Goal: Task Accomplishment & Management: Use online tool/utility

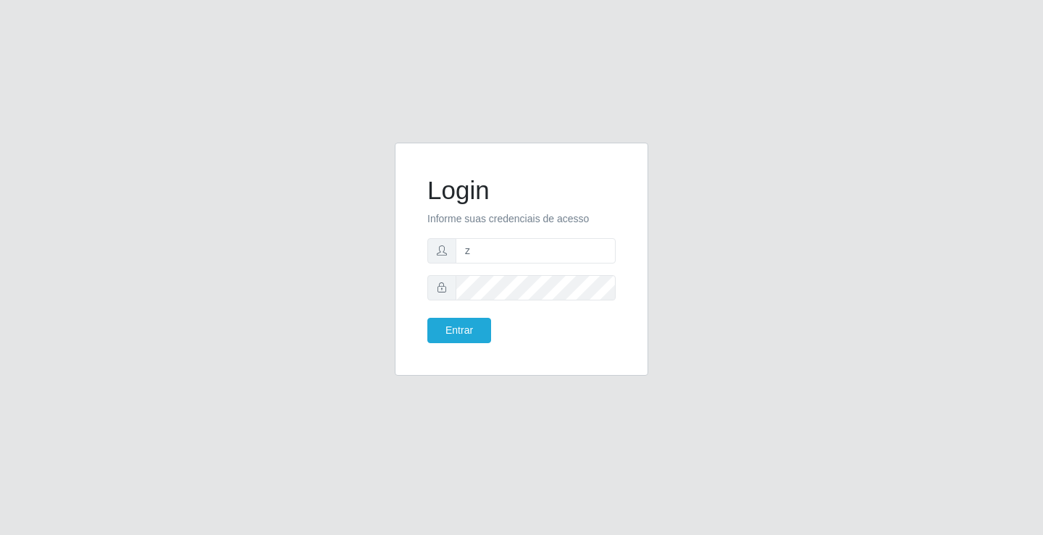
type input "zivaneide@ideal"
click at [427, 318] on button "Entrar" at bounding box center [459, 330] width 64 height 25
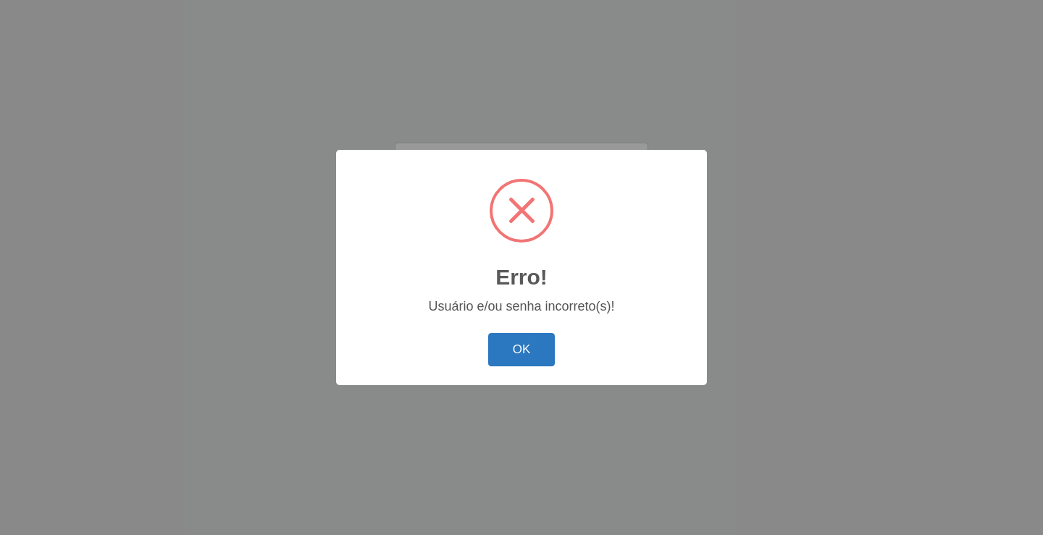
click at [546, 349] on button "OK" at bounding box center [521, 350] width 67 height 34
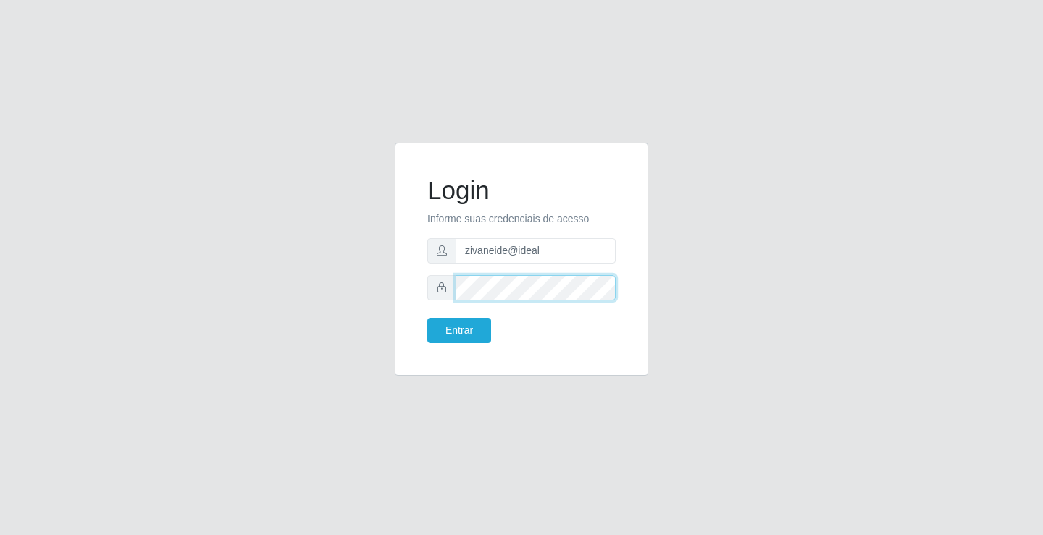
click at [308, 288] on div "Login Informe suas credenciais de acesso zivaneide@ideal Entrar" at bounding box center [522, 268] width 826 height 251
click at [427, 318] on button "Entrar" at bounding box center [459, 330] width 64 height 25
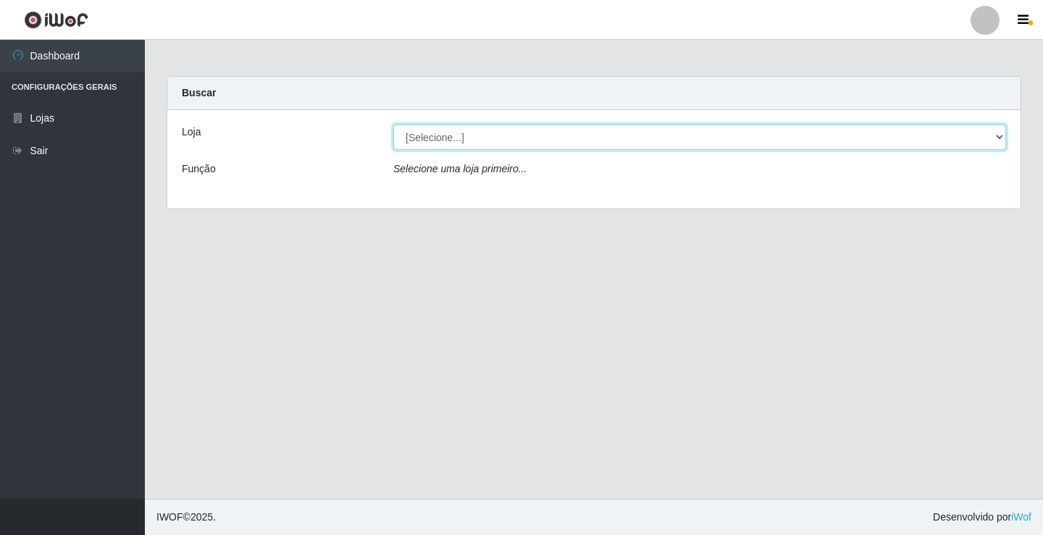
click at [441, 142] on select "[Selecione...] Ideal - Conceição" at bounding box center [699, 137] width 613 height 25
select select "231"
click at [393, 125] on select "[Selecione...] Ideal - Conceição" at bounding box center [699, 137] width 613 height 25
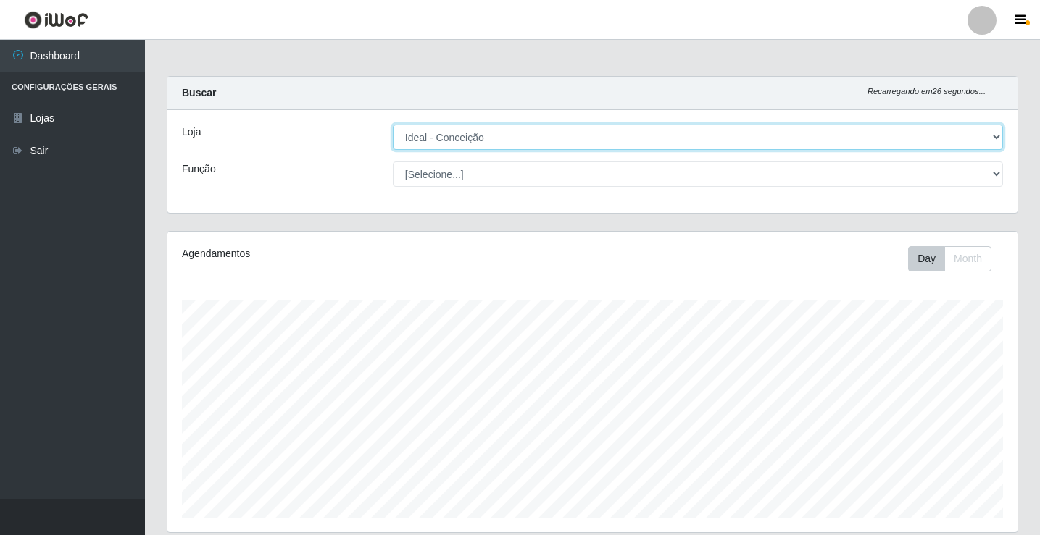
scroll to position [507, 0]
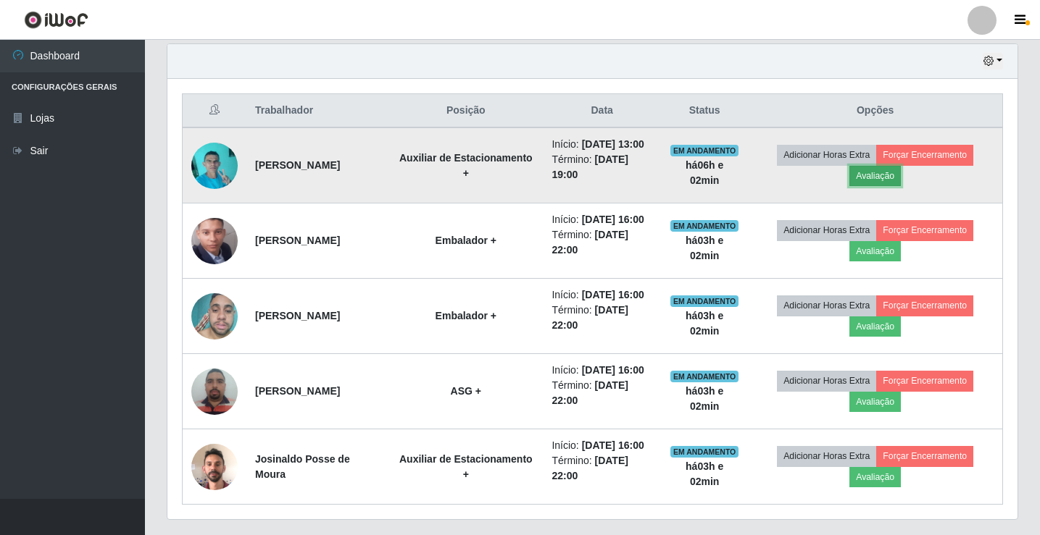
click at [894, 185] on button "Avaliação" at bounding box center [874, 176] width 51 height 20
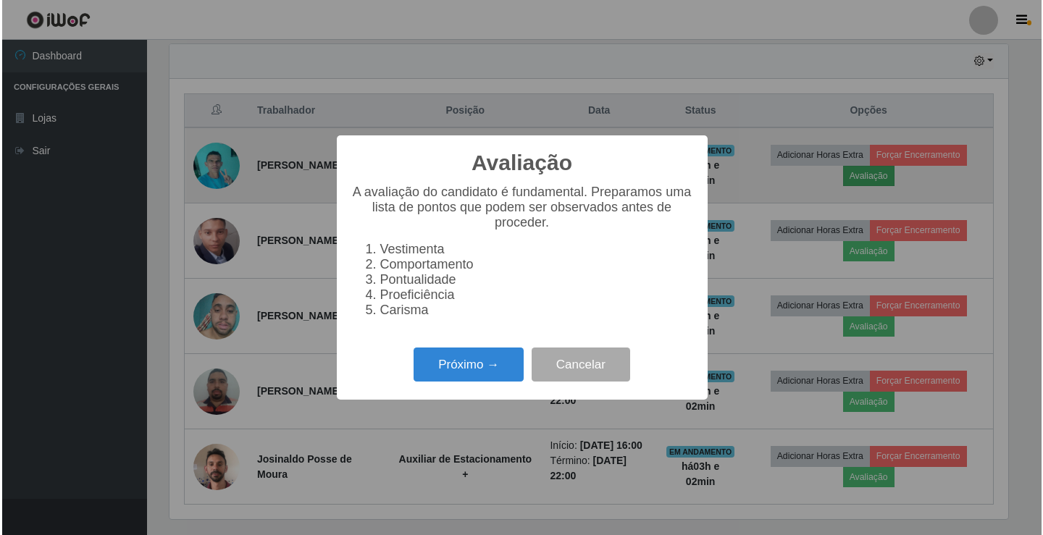
scroll to position [301, 843]
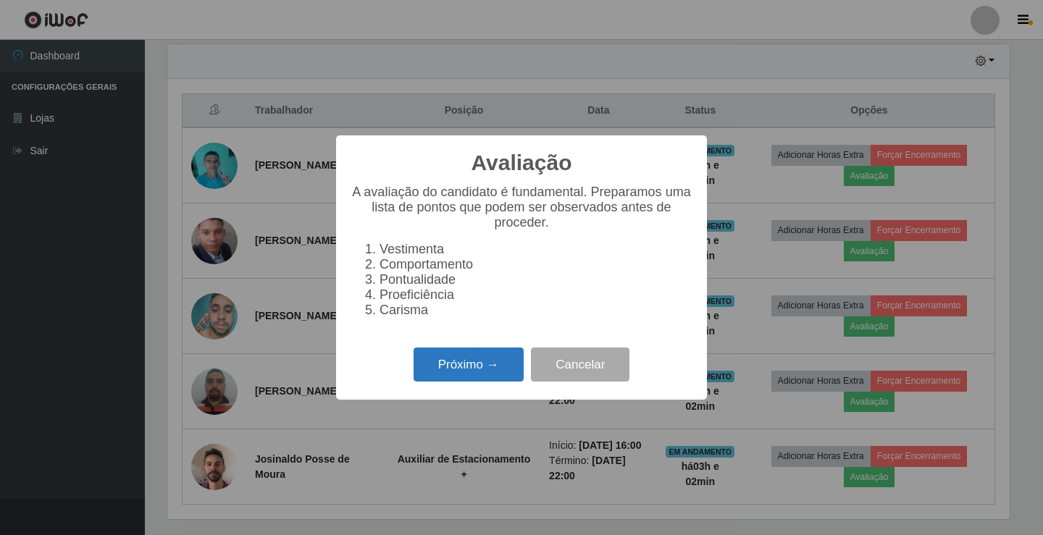
click at [482, 370] on button "Próximo →" at bounding box center [469, 365] width 110 height 34
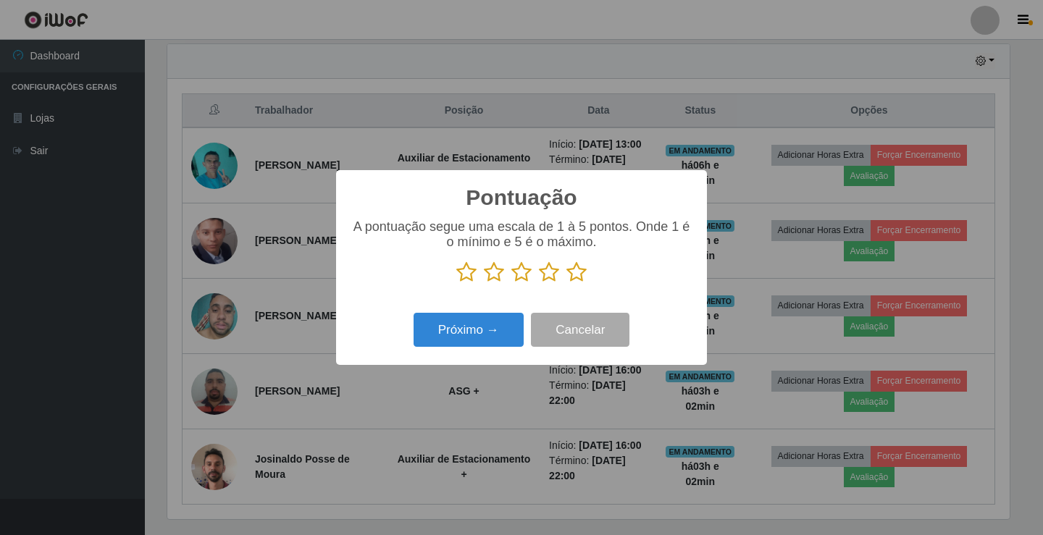
click at [583, 278] on icon at bounding box center [577, 273] width 20 height 22
click at [567, 283] on input "radio" at bounding box center [567, 283] width 0 height 0
click at [496, 333] on button "Próximo →" at bounding box center [469, 330] width 110 height 34
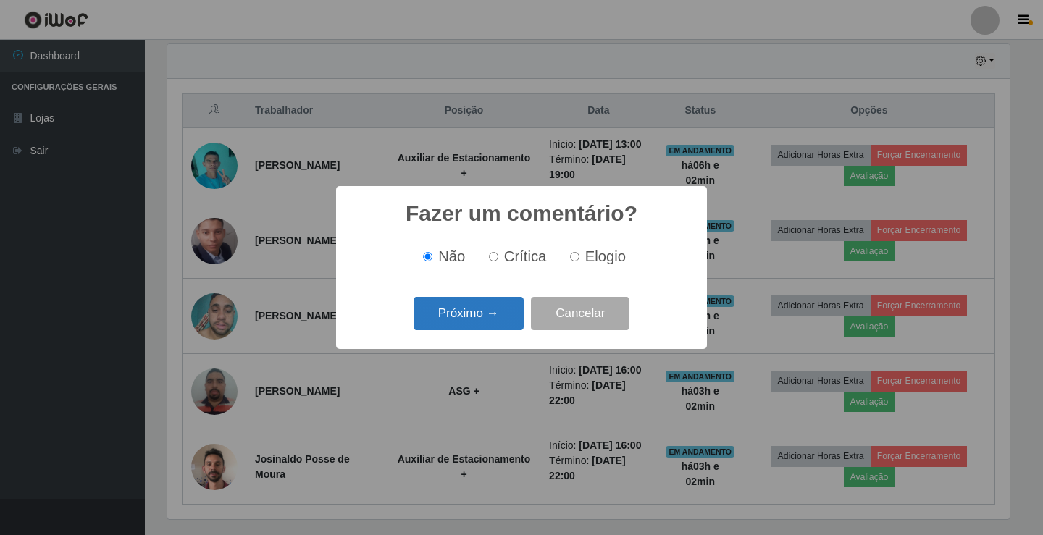
click at [498, 325] on button "Próximo →" at bounding box center [469, 314] width 110 height 34
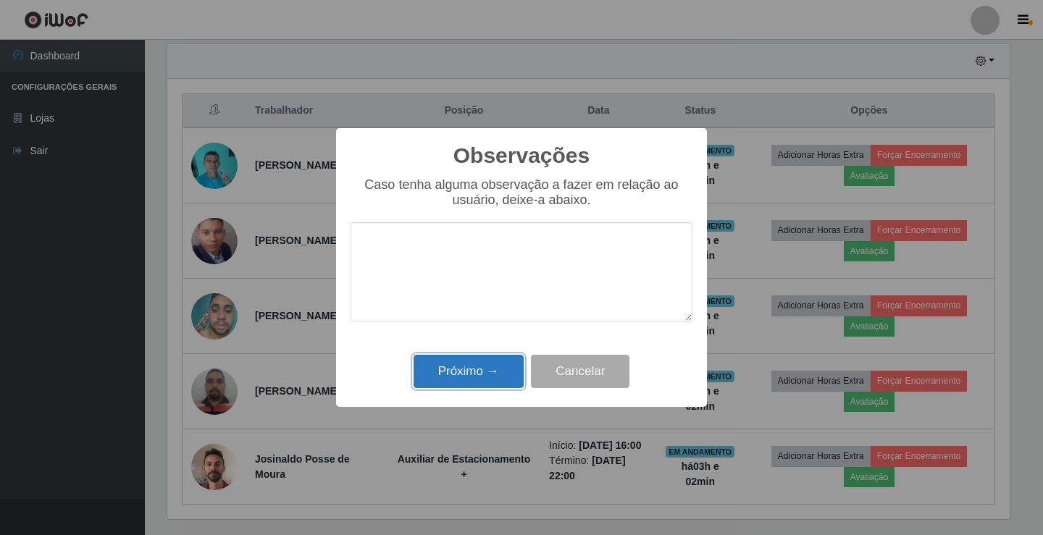
click at [483, 377] on button "Próximo →" at bounding box center [469, 372] width 110 height 34
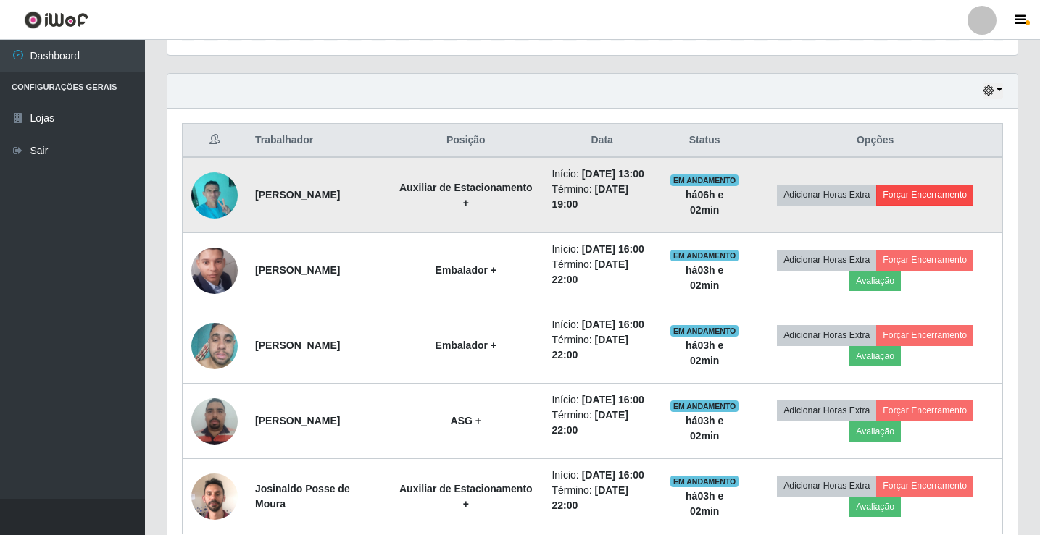
scroll to position [477, 0]
click at [920, 203] on button "Forçar Encerramento" at bounding box center [924, 195] width 97 height 20
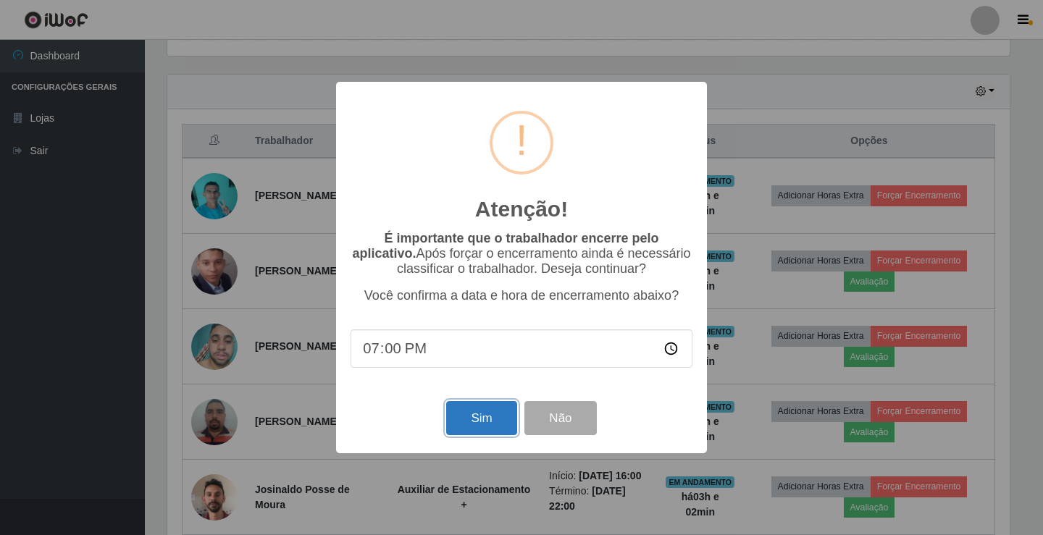
click at [478, 426] on button "Sim" at bounding box center [481, 418] width 70 height 34
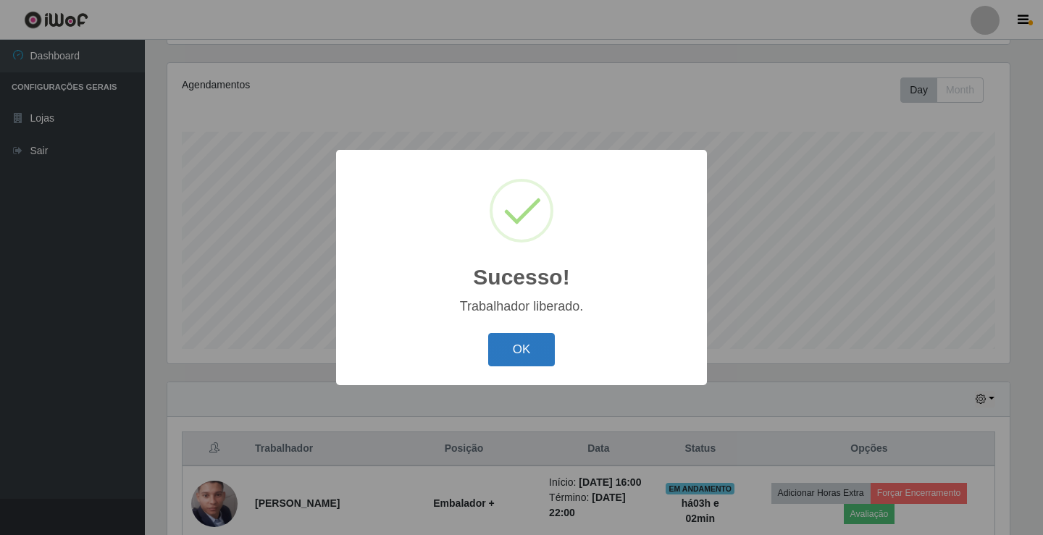
click at [517, 343] on button "OK" at bounding box center [521, 350] width 67 height 34
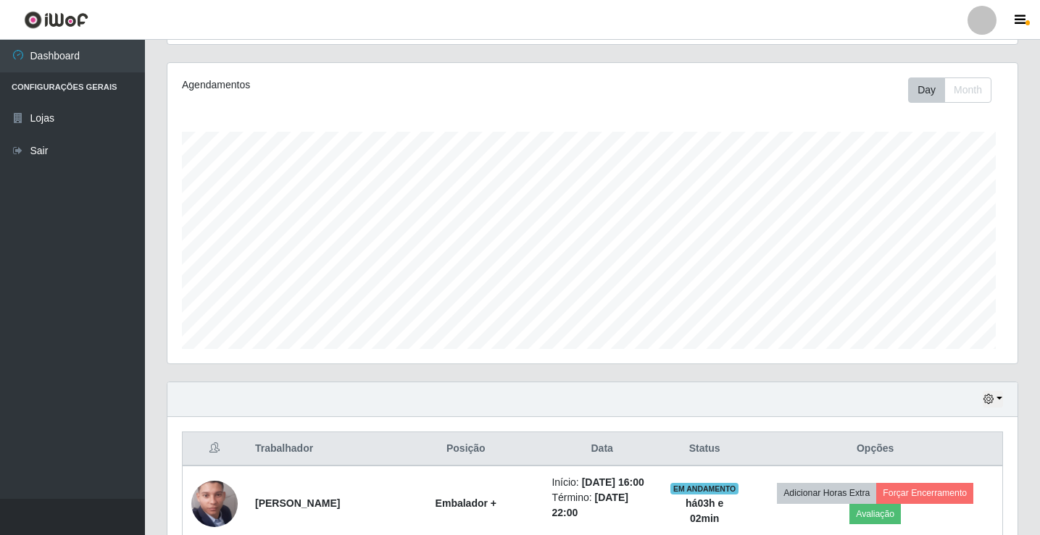
scroll to position [301, 850]
click at [54, 159] on link "Sair" at bounding box center [72, 151] width 145 height 33
